Goal: Entertainment & Leisure: Consume media (video, audio)

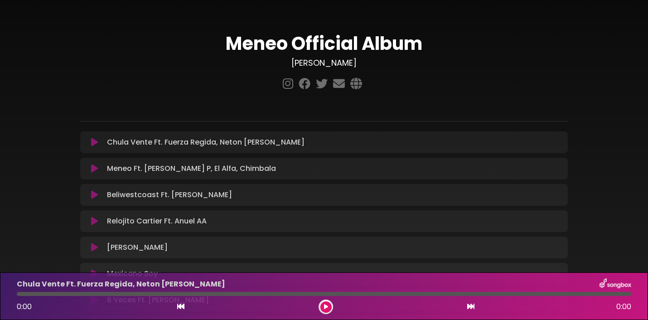
click at [92, 196] on icon at bounding box center [94, 194] width 7 height 9
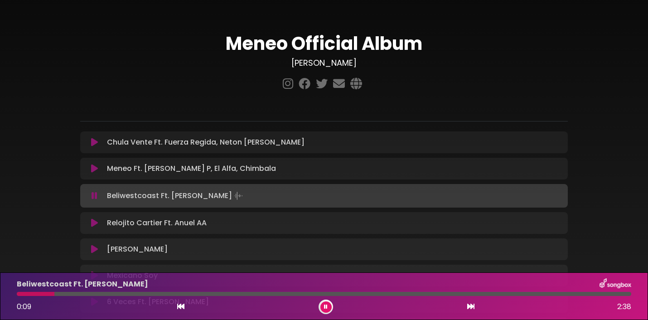
click at [97, 294] on div at bounding box center [324, 294] width 614 height 4
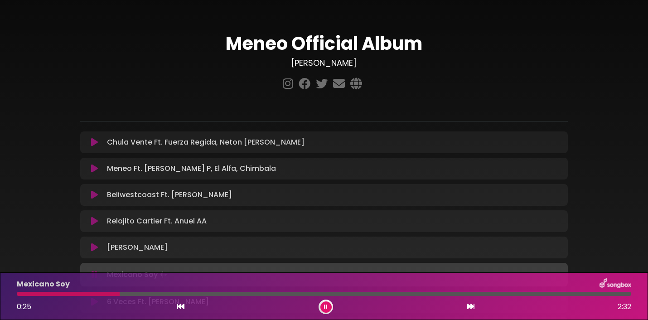
scroll to position [13, 0]
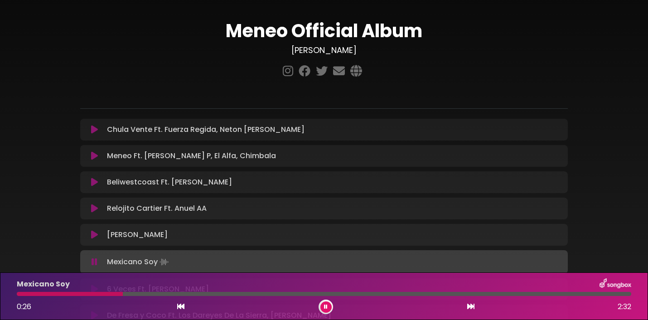
click at [188, 127] on p "Chula Vente Ft. Fuerza Regida, Neton [PERSON_NAME] Loading Track..." at bounding box center [206, 129] width 198 height 11
click at [93, 128] on icon at bounding box center [94, 129] width 7 height 9
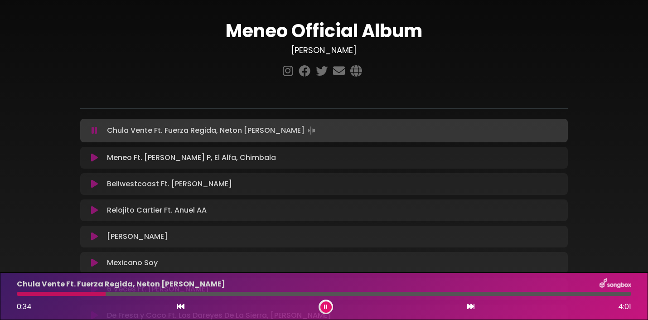
click at [100, 160] on button at bounding box center [95, 157] width 18 height 9
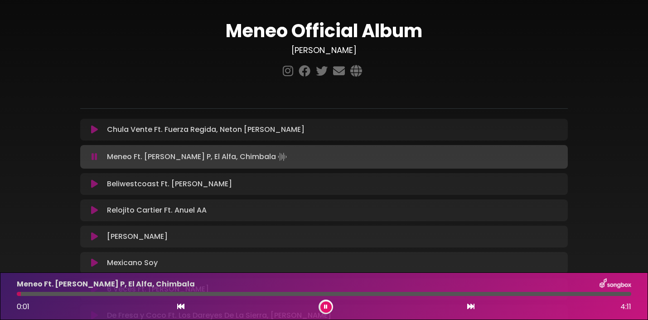
click at [157, 296] on div "Meneo Ft. [PERSON_NAME] P, El Alfa, Chimbala 0:01 4:11" at bounding box center [323, 296] width 625 height 36
click at [158, 292] on div at bounding box center [324, 294] width 614 height 4
click at [213, 294] on div at bounding box center [324, 294] width 614 height 4
click at [266, 293] on div at bounding box center [324, 294] width 614 height 4
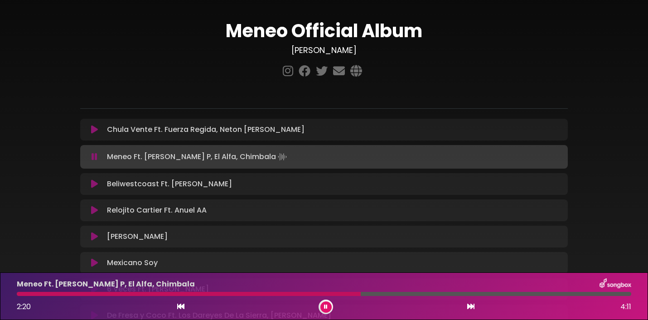
click at [324, 305] on icon at bounding box center [326, 306] width 4 height 5
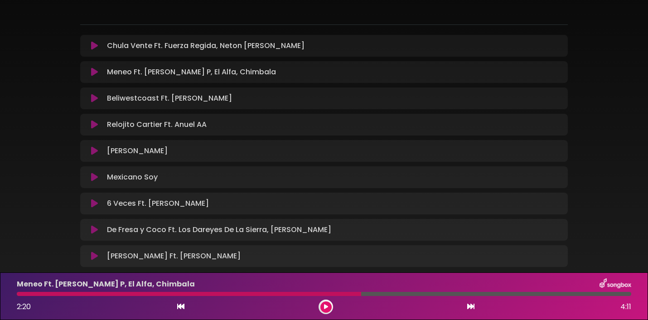
scroll to position [149, 0]
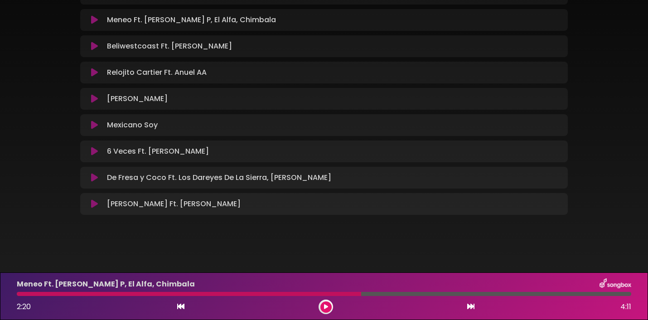
click at [96, 200] on icon at bounding box center [94, 203] width 7 height 9
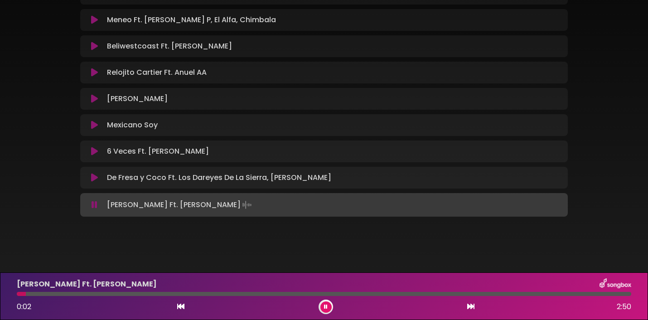
click at [86, 294] on div at bounding box center [324, 294] width 614 height 4
click at [153, 293] on div at bounding box center [324, 294] width 614 height 4
click at [184, 295] on div at bounding box center [324, 294] width 614 height 4
click at [232, 293] on div at bounding box center [324, 294] width 614 height 4
